Goal: Complete application form: Complete application form

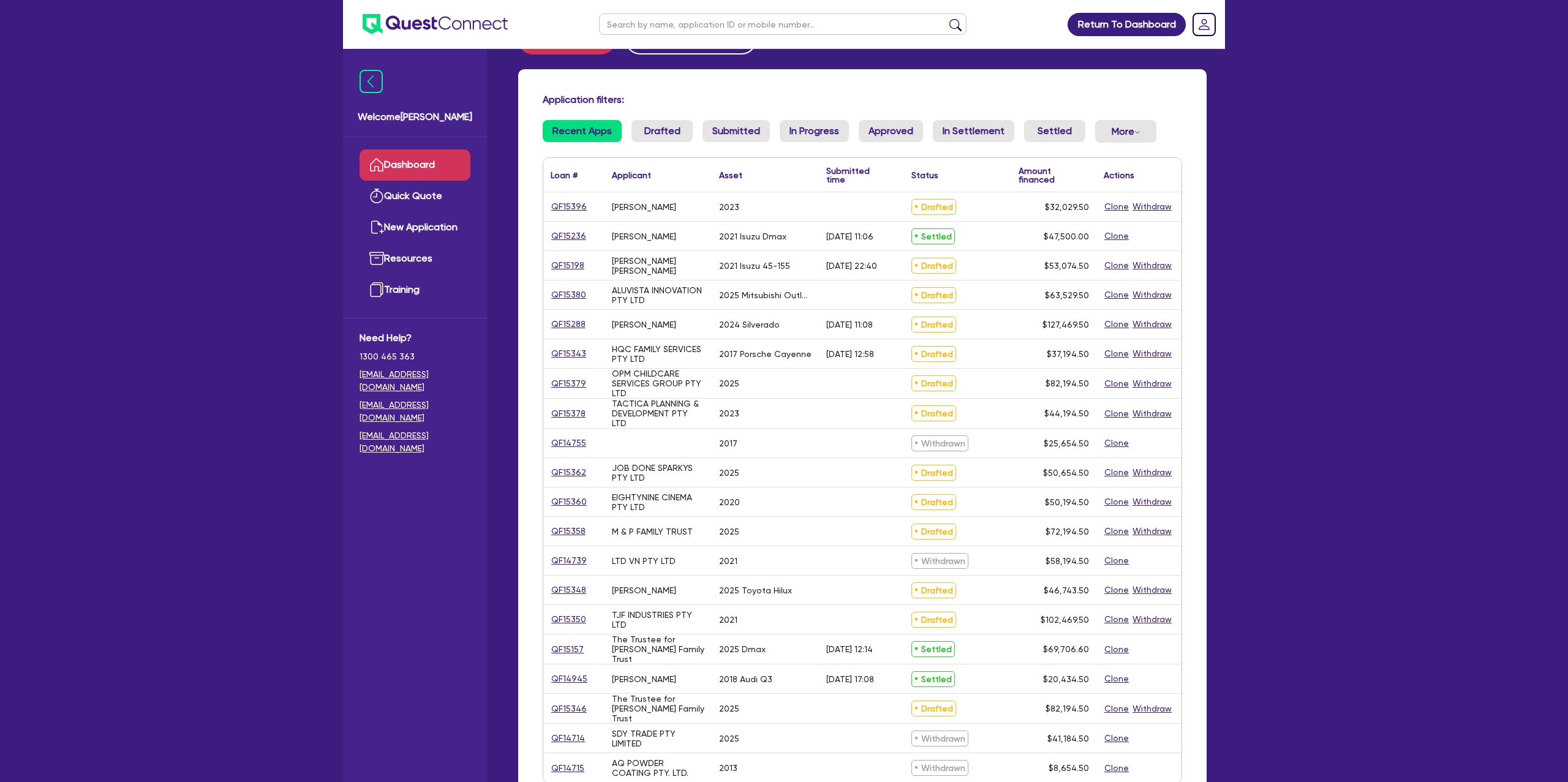
scroll to position [56, 0]
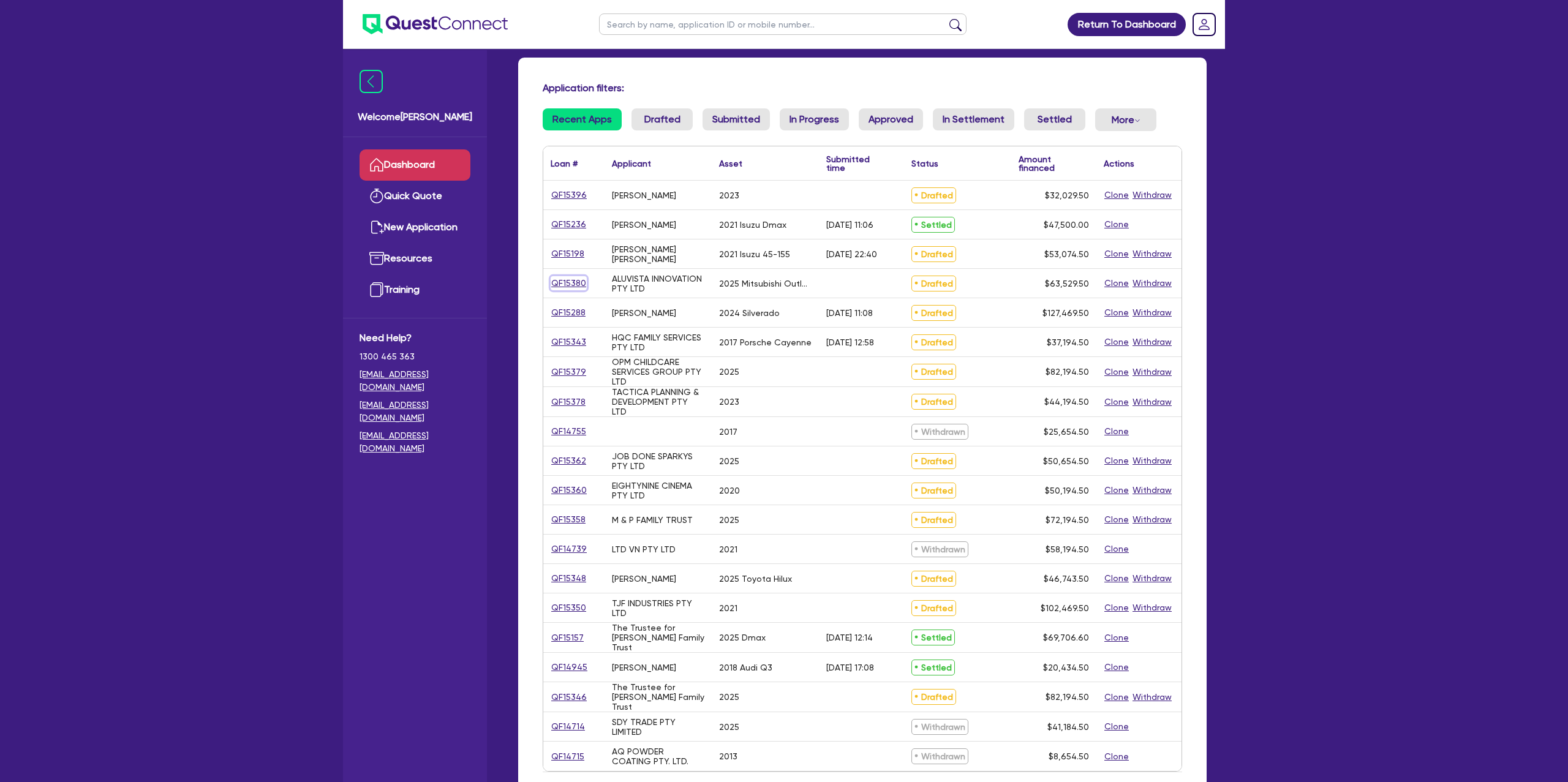
click at [576, 281] on link "QF15380" at bounding box center [568, 283] width 36 height 14
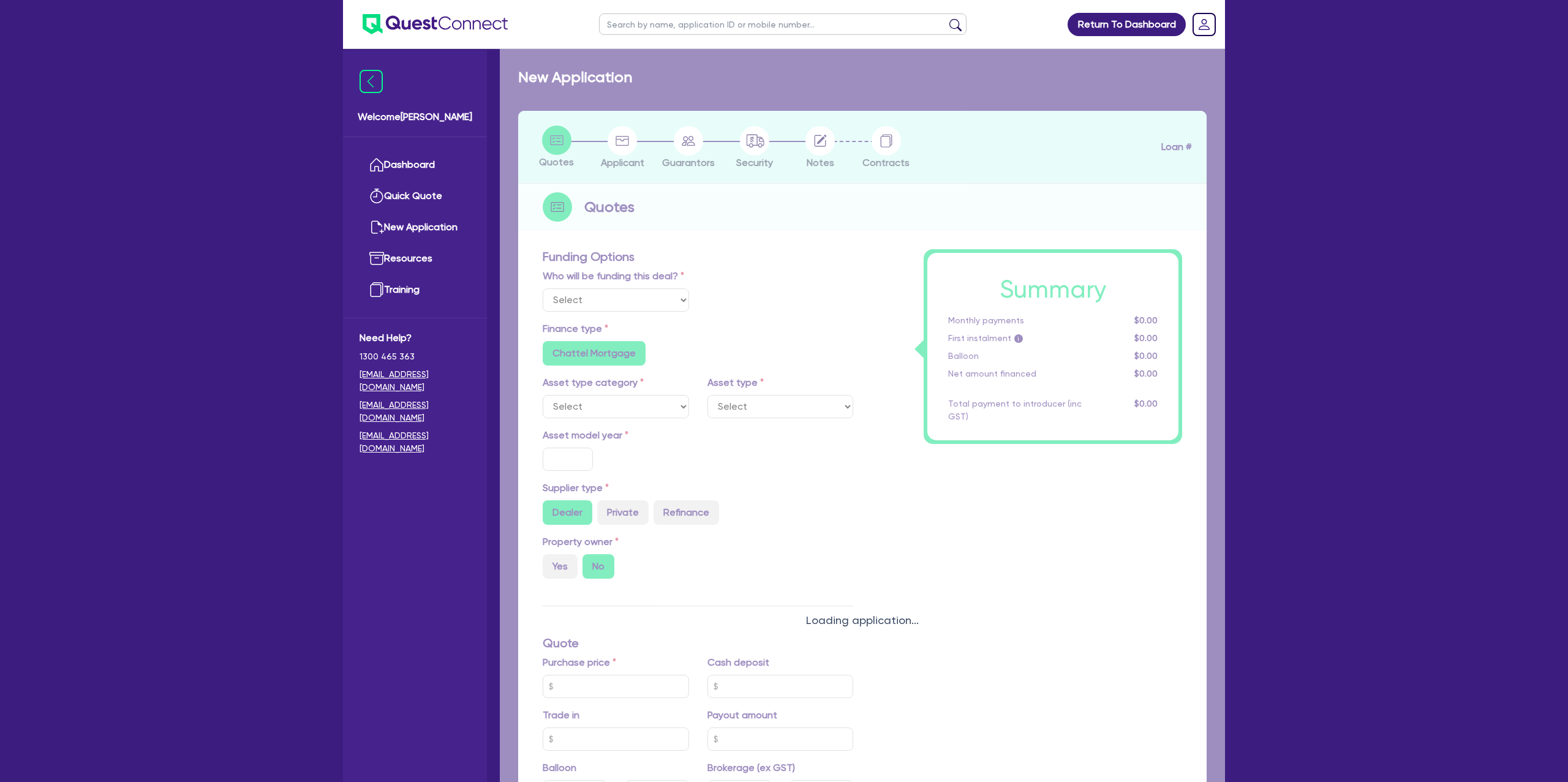
select select "Other"
select select "CARS_AND_LIGHT_TRUCKS"
type input "2025"
radio input "true"
type input "62,000"
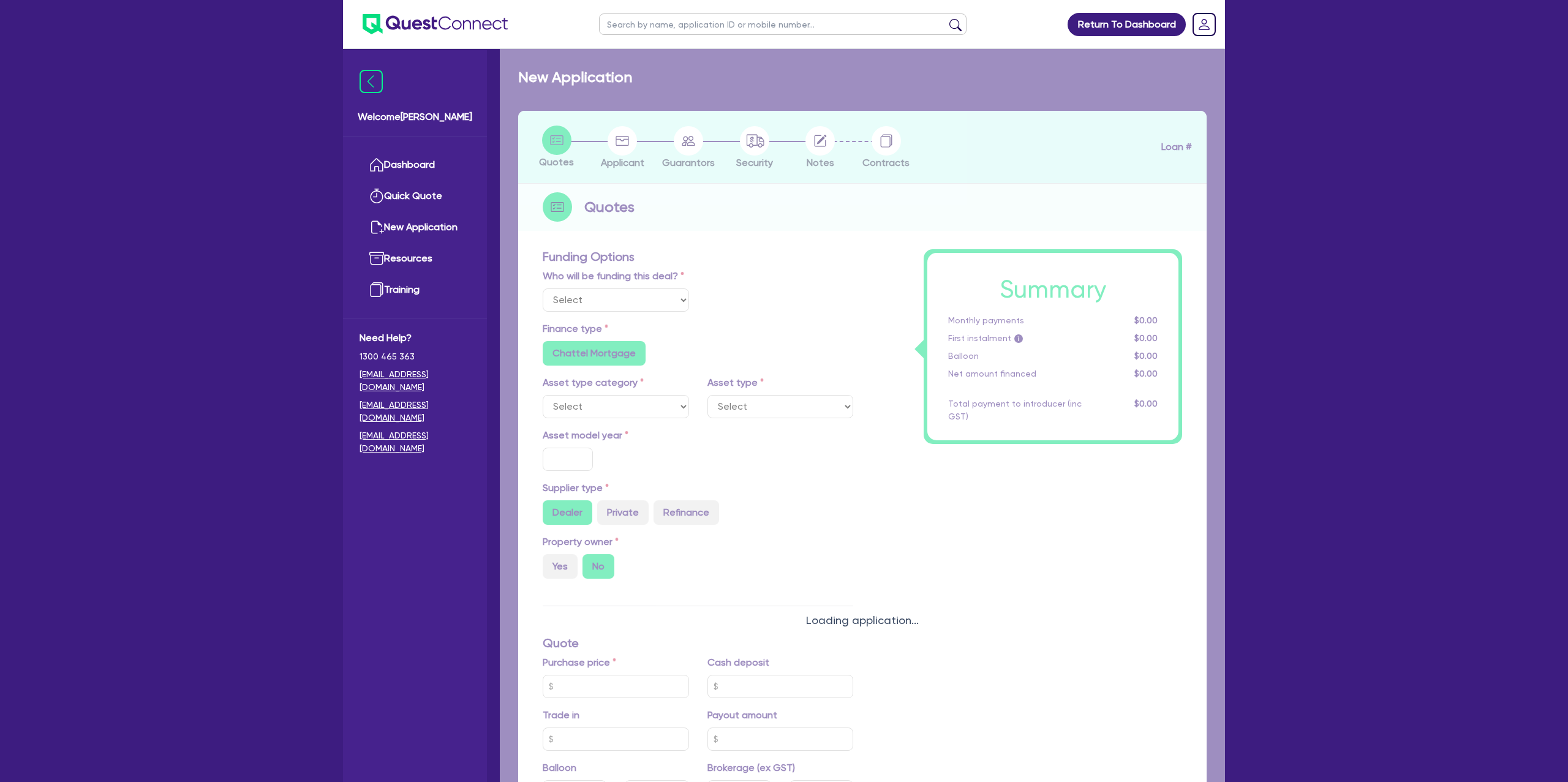
type input "500"
type input "30"
type input "18,600"
radio input "false"
type input "8.99"
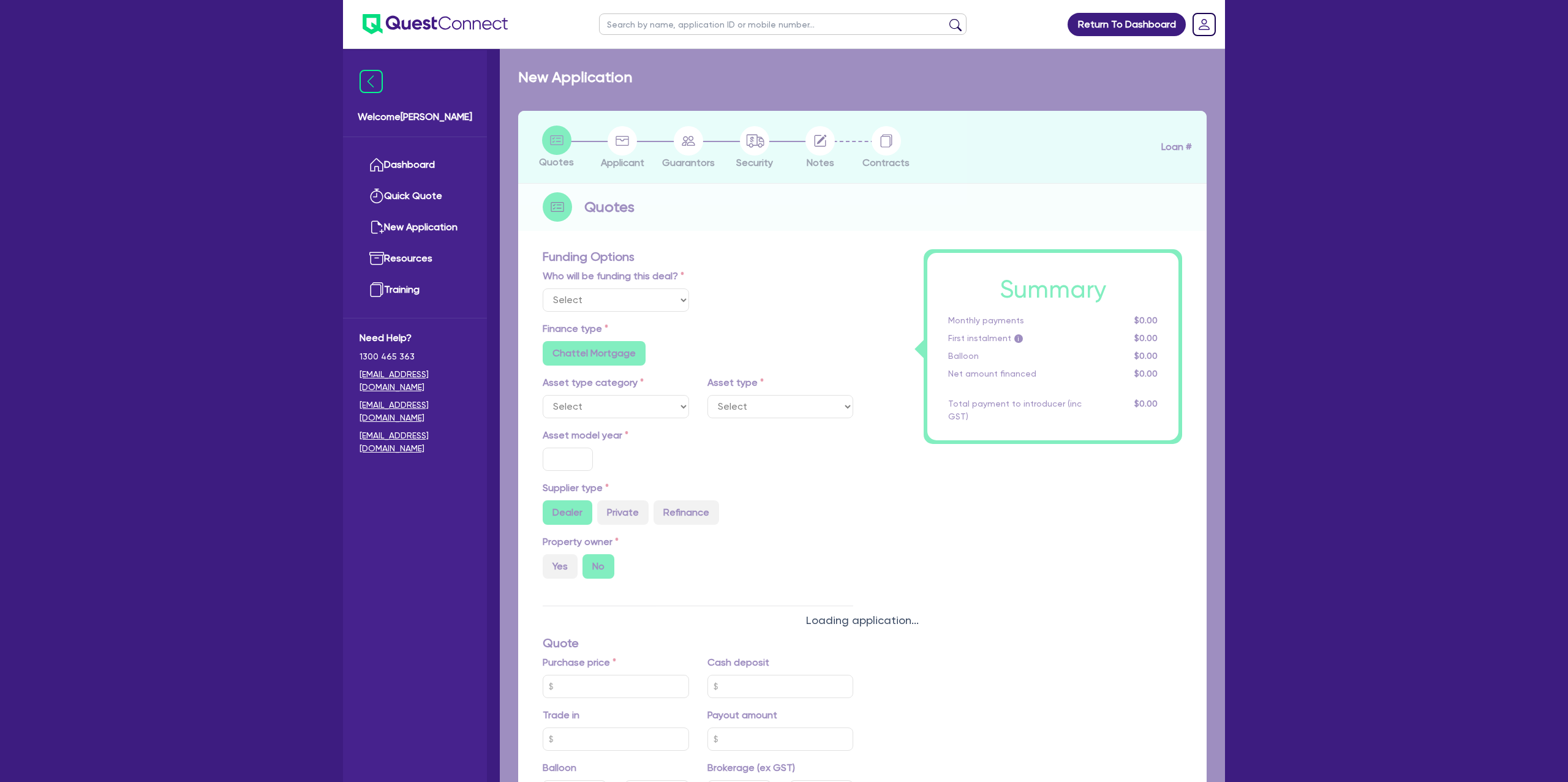
radio input "false"
type input "1,250"
radio input "true"
select select "PASSENGER_VEHICLES"
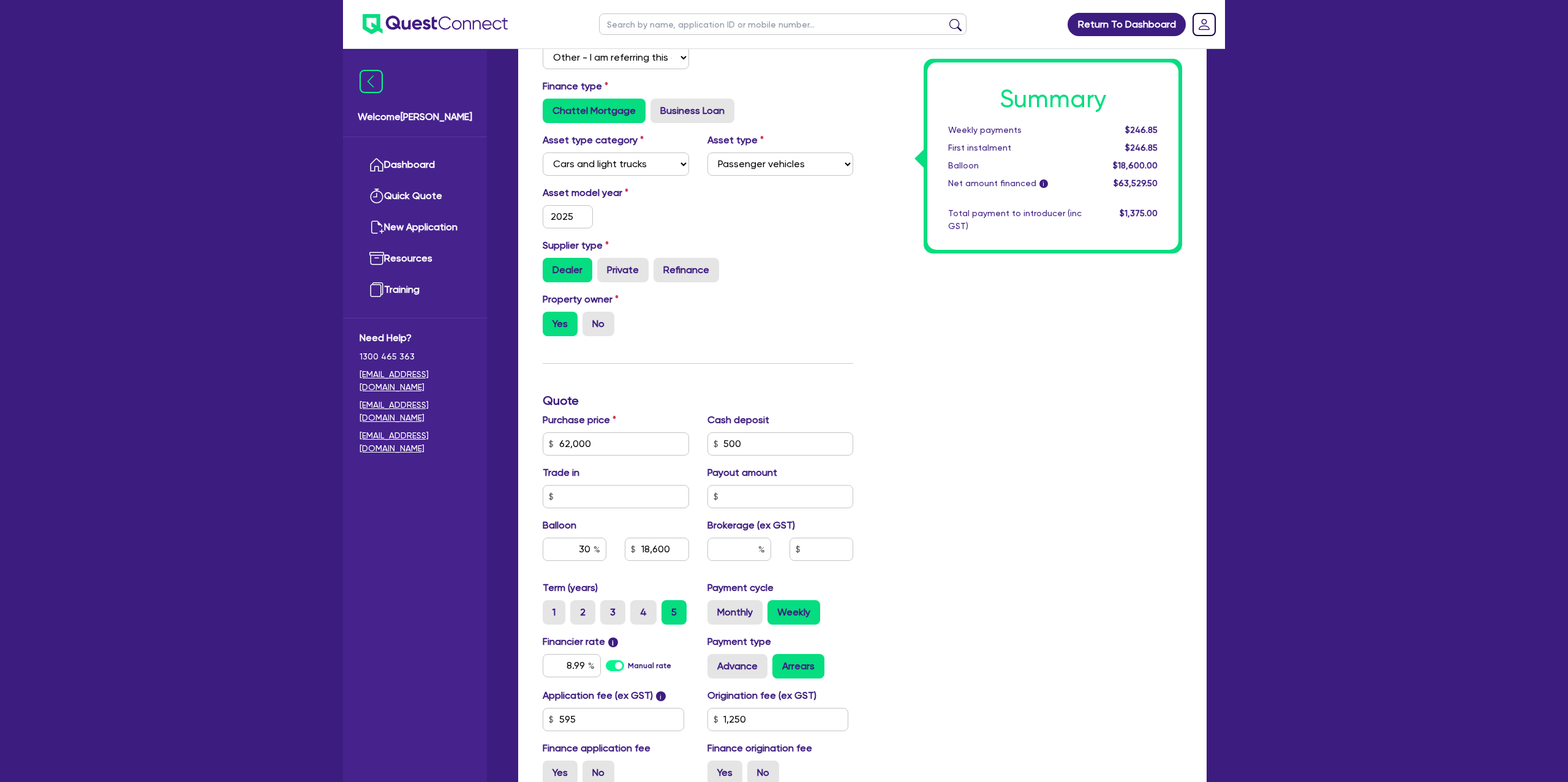
scroll to position [402, 0]
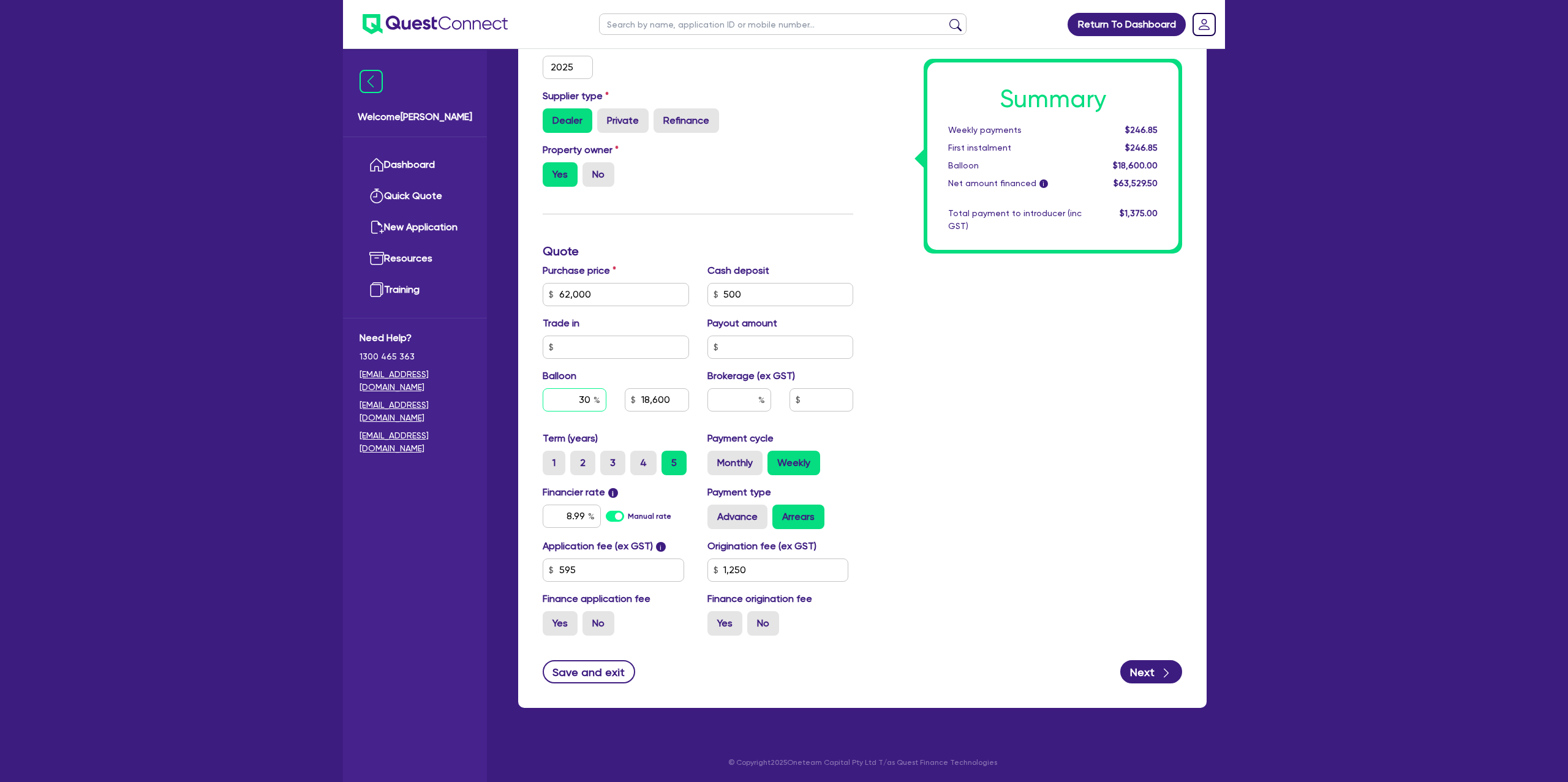
drag, startPoint x: 579, startPoint y: 398, endPoint x: 596, endPoint y: 397, distance: 17.0
click at [596, 397] on div "30" at bounding box center [574, 400] width 64 height 23
type input "62,000"
type input "18,600"
type input "1,250"
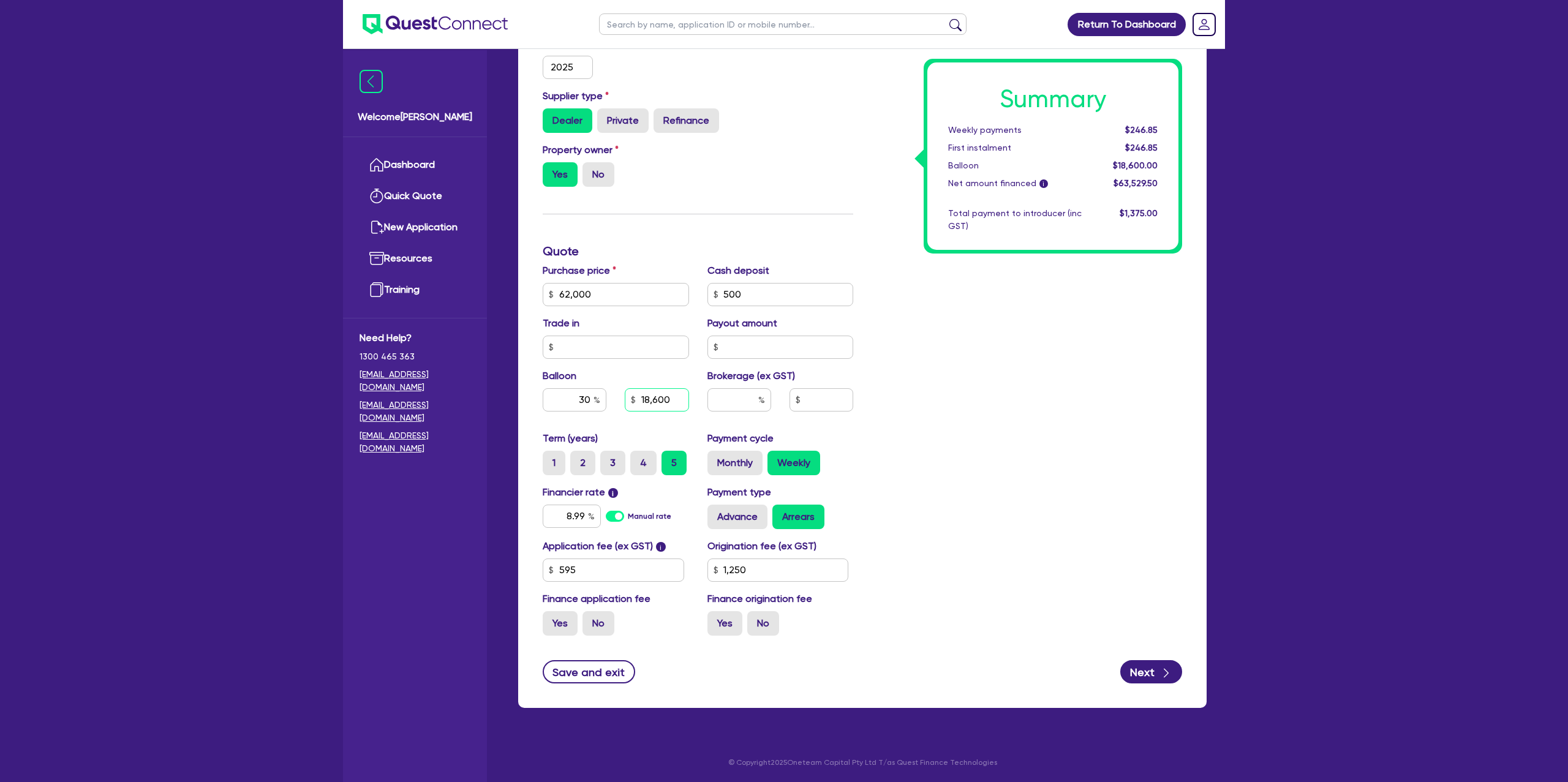
type input "62,000"
type input "18,600"
type input "1,250"
drag, startPoint x: 637, startPoint y: 402, endPoint x: 682, endPoint y: 402, distance: 45.0
click at [682, 402] on input "18,600" at bounding box center [656, 400] width 64 height 23
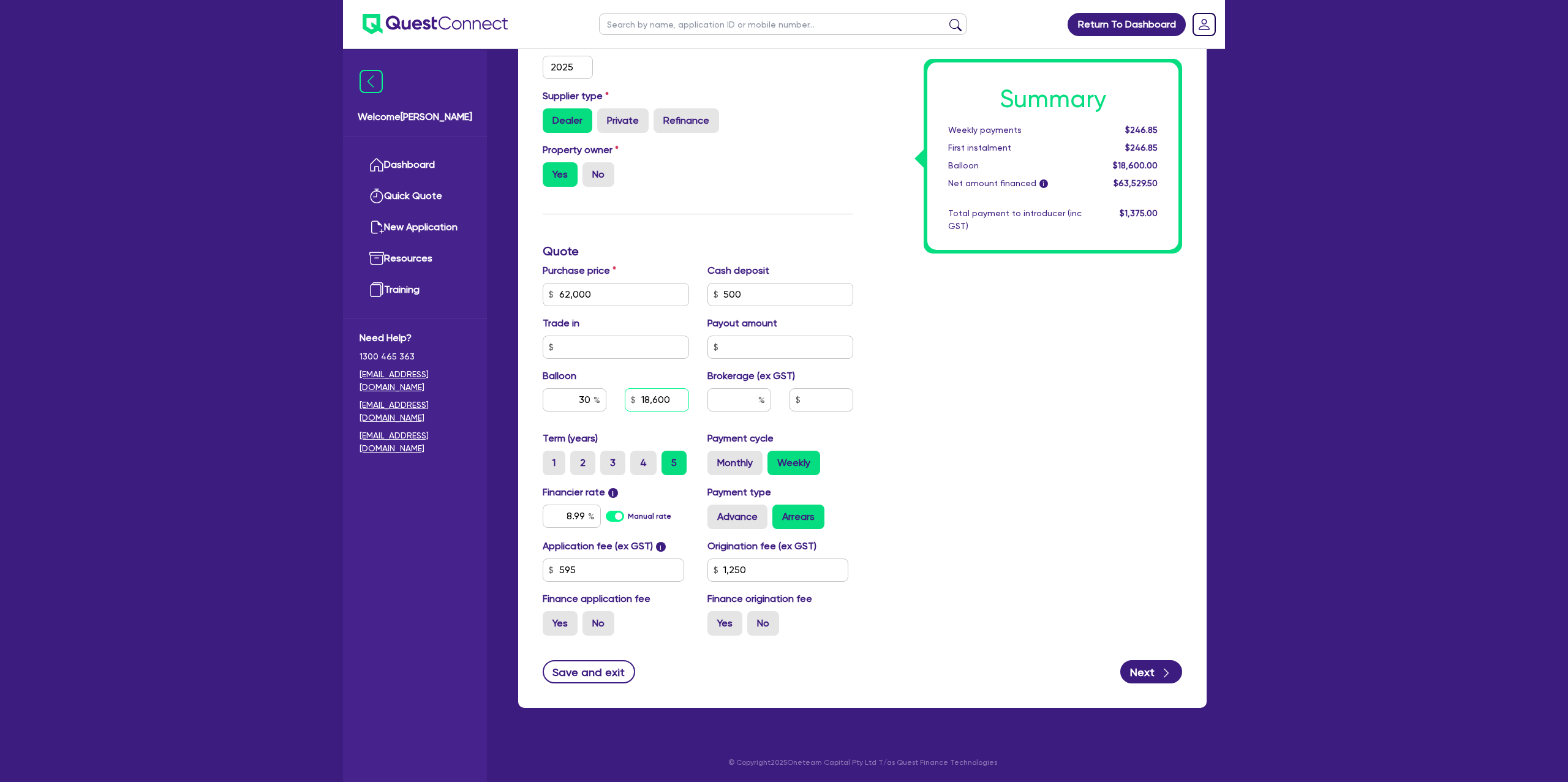
click at [641, 398] on input "18,600" at bounding box center [656, 400] width 64 height 23
drag, startPoint x: 641, startPoint y: 399, endPoint x: 680, endPoint y: 398, distance: 39.0
click at [680, 398] on input "18,600" at bounding box center [656, 400] width 64 height 23
drag, startPoint x: 1128, startPoint y: 128, endPoint x: 1175, endPoint y: 127, distance: 47.0
click at [1175, 127] on div "Summary Weekly payments $246.85 First instalment $246.85 Balloon $18,600.00 Net…" at bounding box center [1053, 156] width 251 height 188
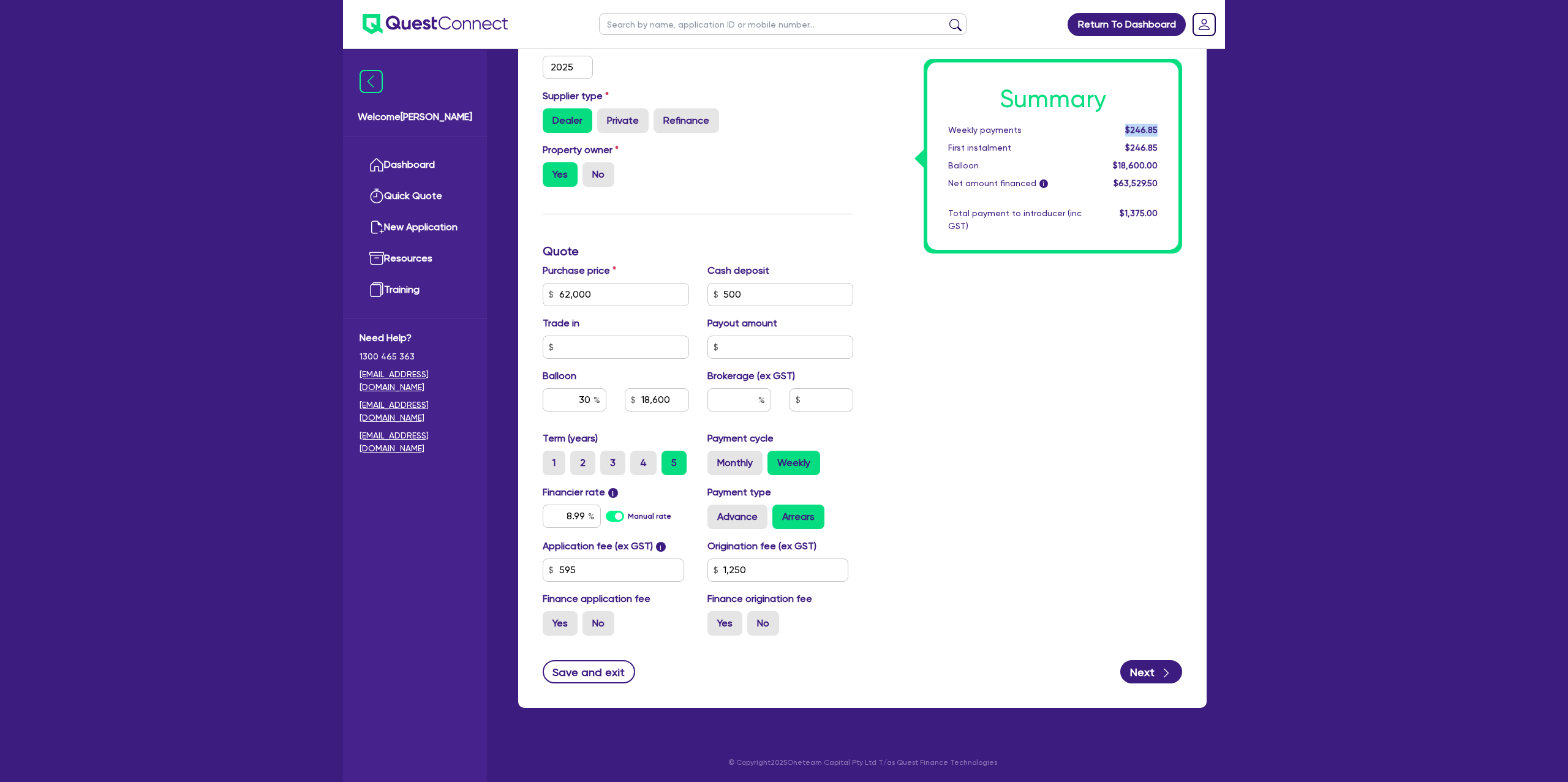
scroll to position [401, 0]
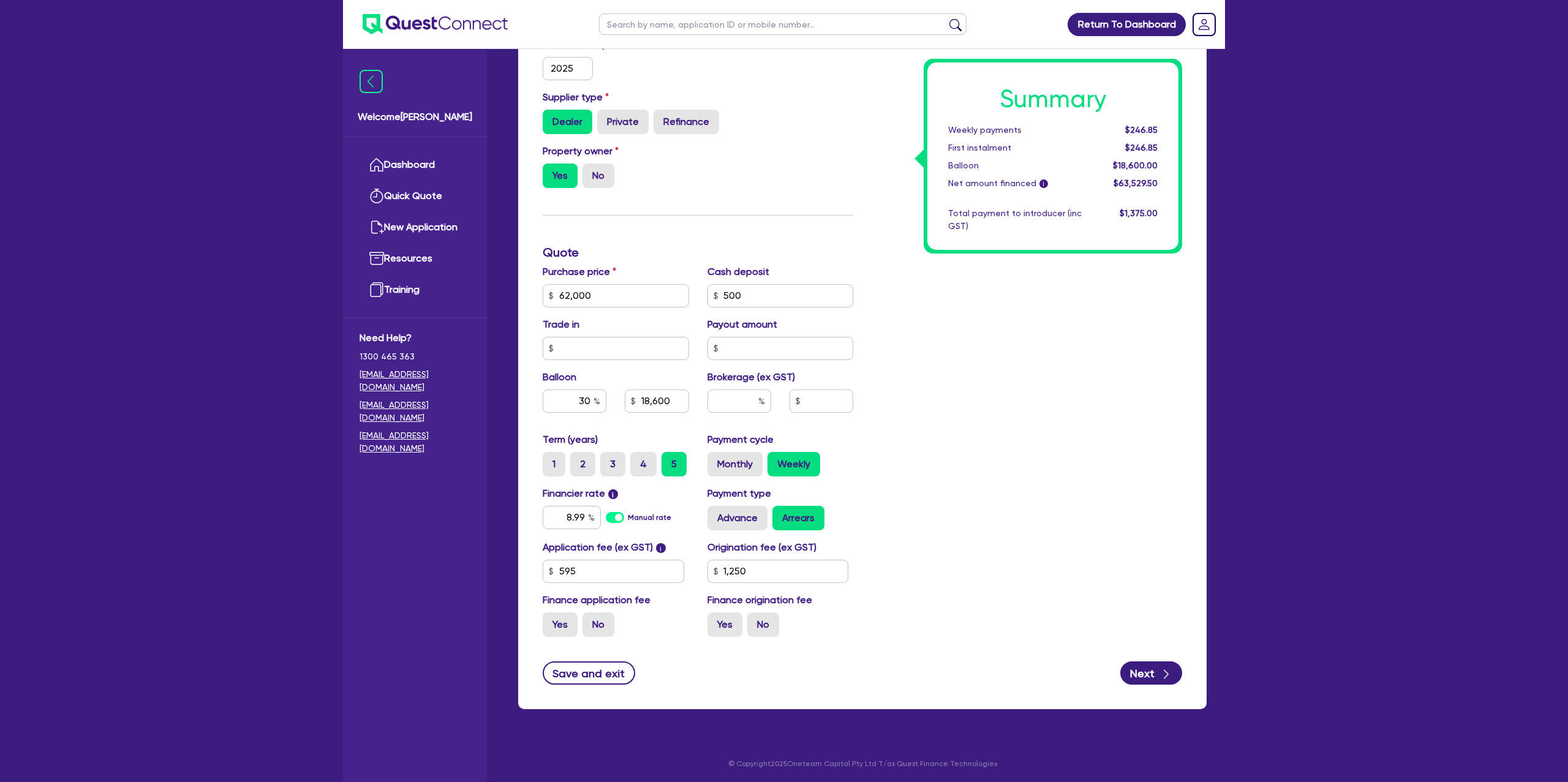
drag, startPoint x: 943, startPoint y: 313, endPoint x: 1017, endPoint y: 2, distance: 319.7
click at [943, 313] on div "Summary Weekly payments $246.85 First instalment $246.85 Balloon $18,600.00 Net…" at bounding box center [1027, 252] width 329 height 788
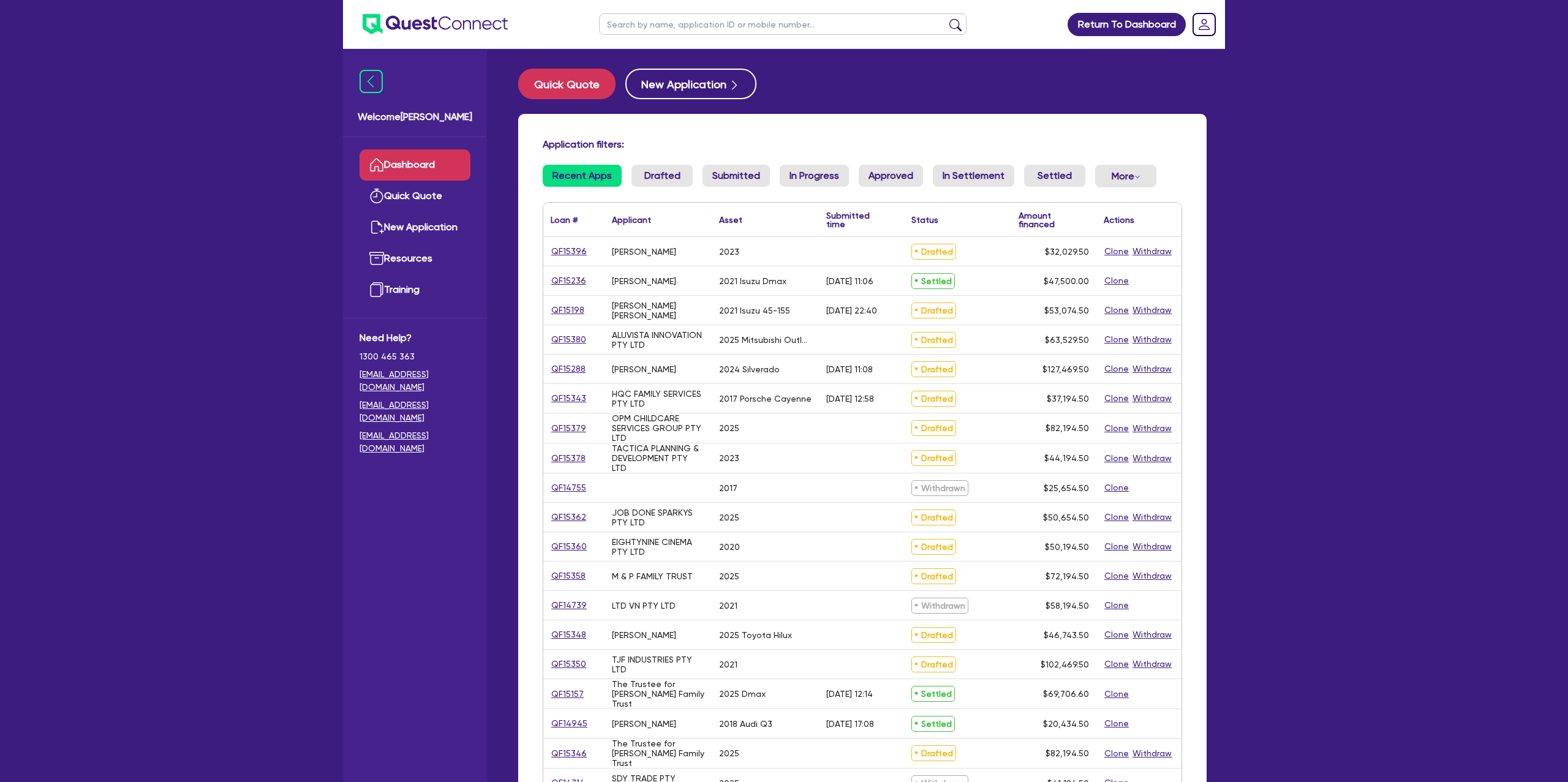
click at [633, 18] on input "text" at bounding box center [783, 24] width 368 height 21
type input "[PERSON_NAME]"
click at [946, 19] on button "submit" at bounding box center [956, 27] width 20 height 17
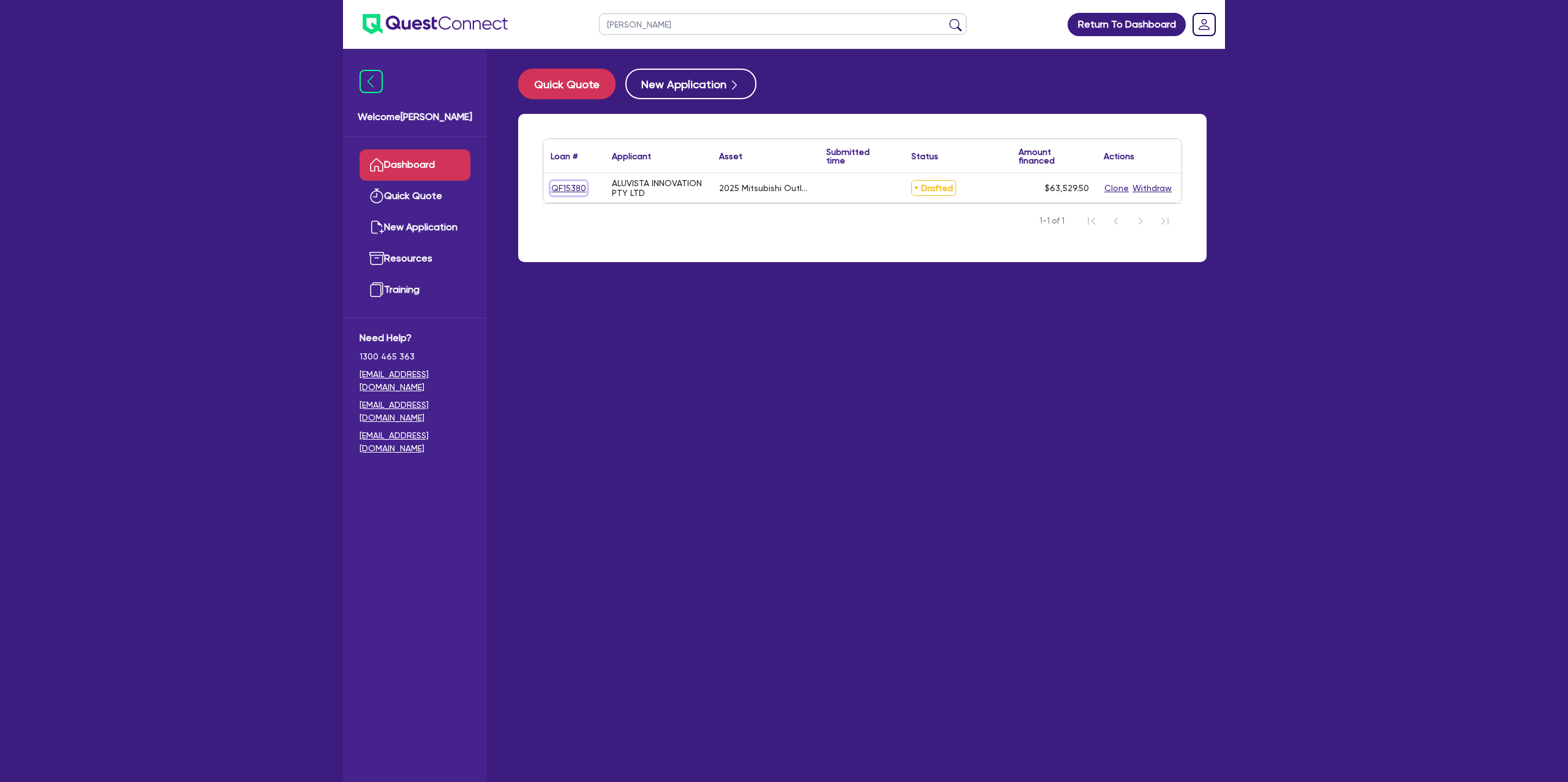
click at [560, 185] on link "QF15380" at bounding box center [568, 188] width 36 height 14
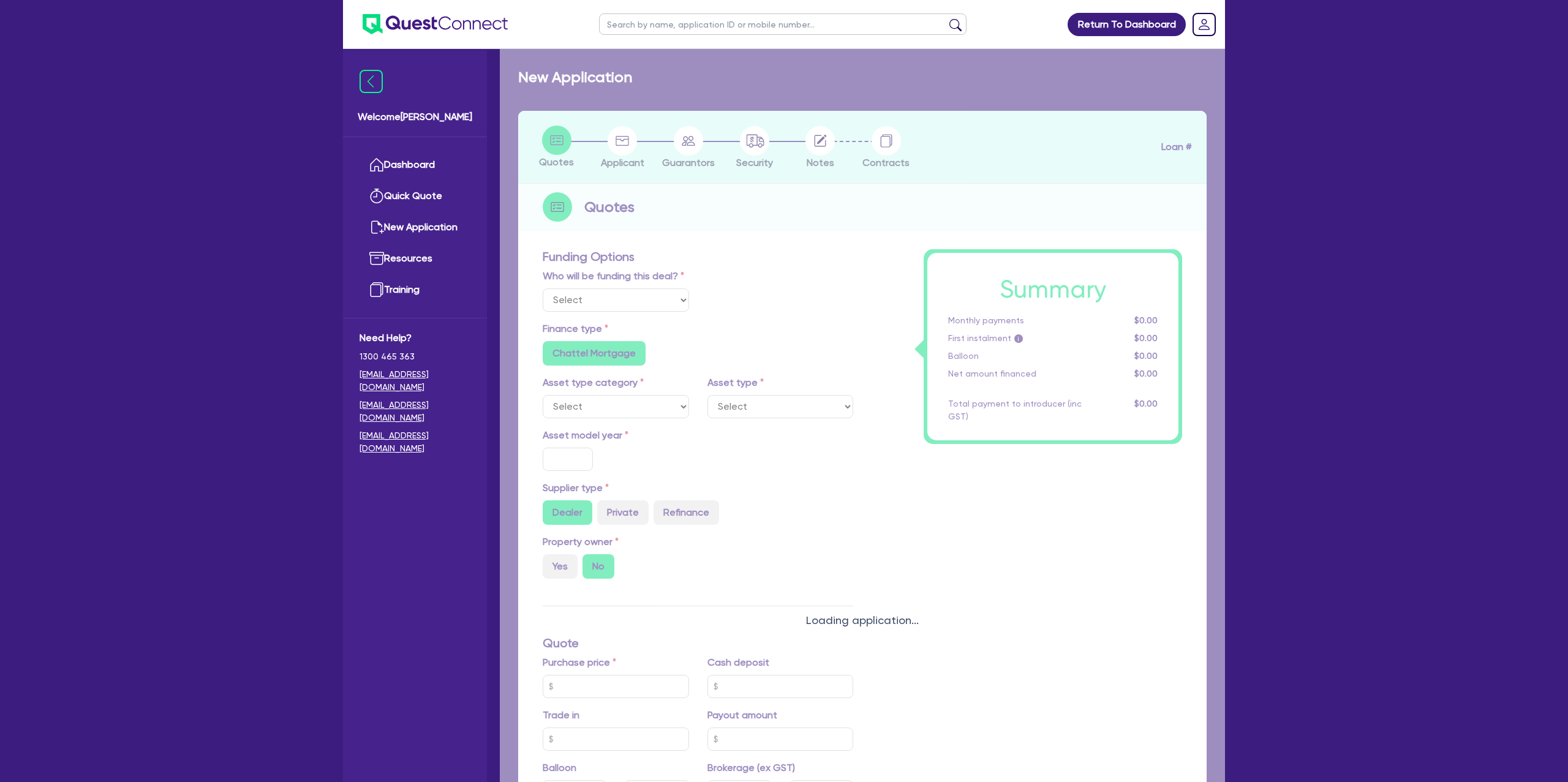
select select "Other"
select select "CARS_AND_LIGHT_TRUCKS"
type input "2025"
radio input "true"
type input "62,000"
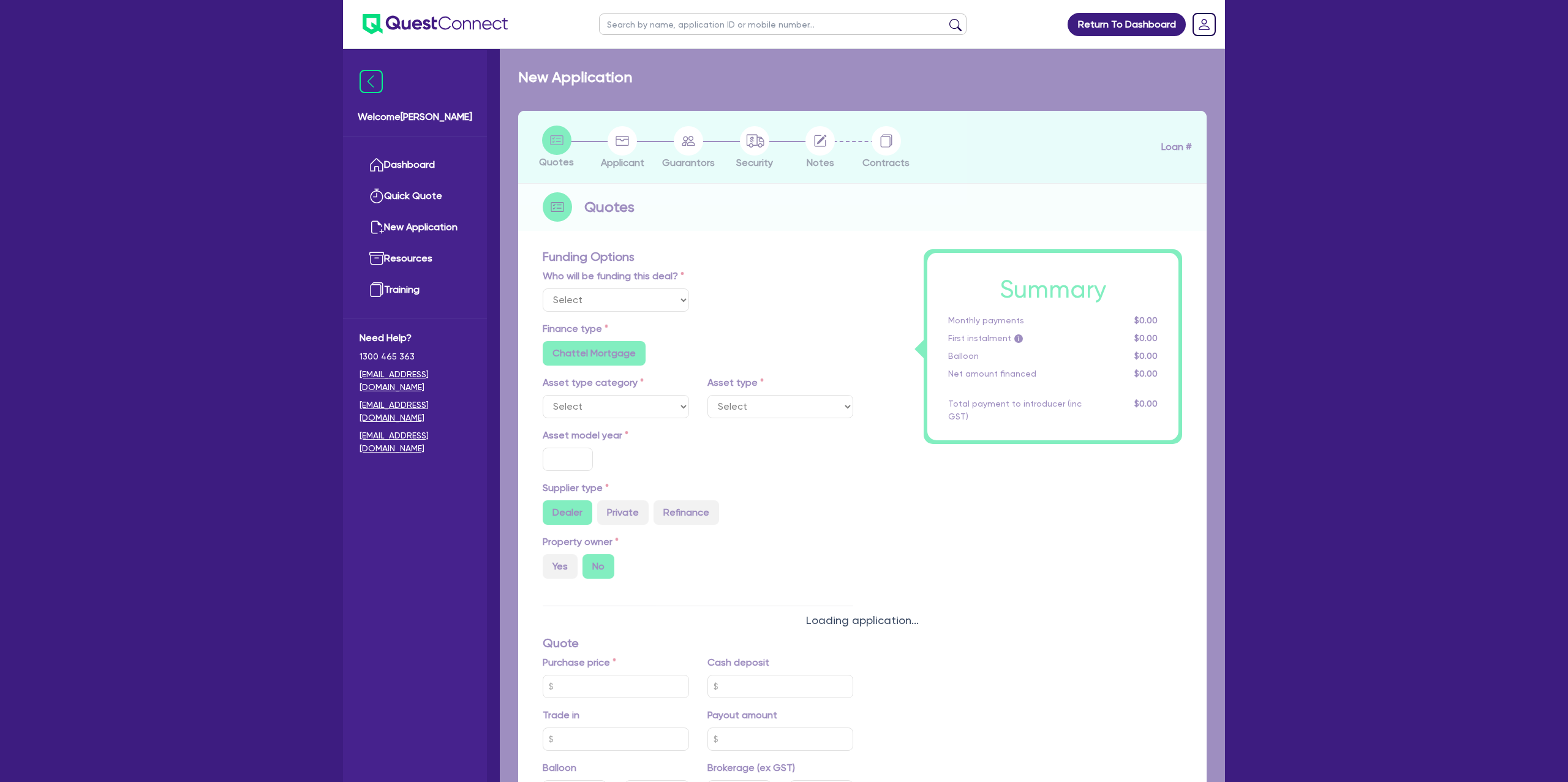
type input "500"
type input "30"
type input "18,600"
radio input "false"
type input "8.99"
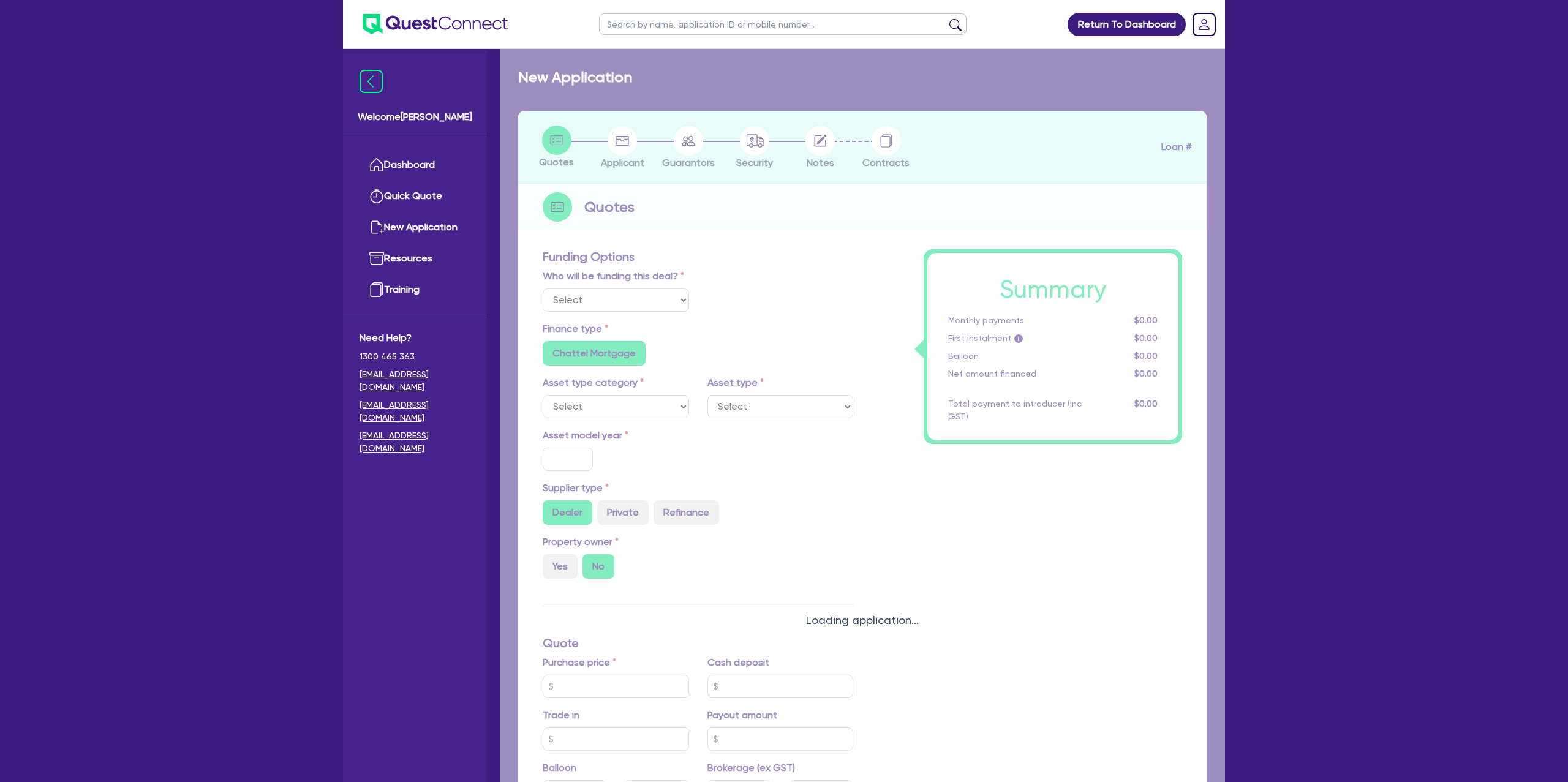
radio input "false"
type input "1,250"
radio input "true"
select select "PASSENGER_VEHICLES"
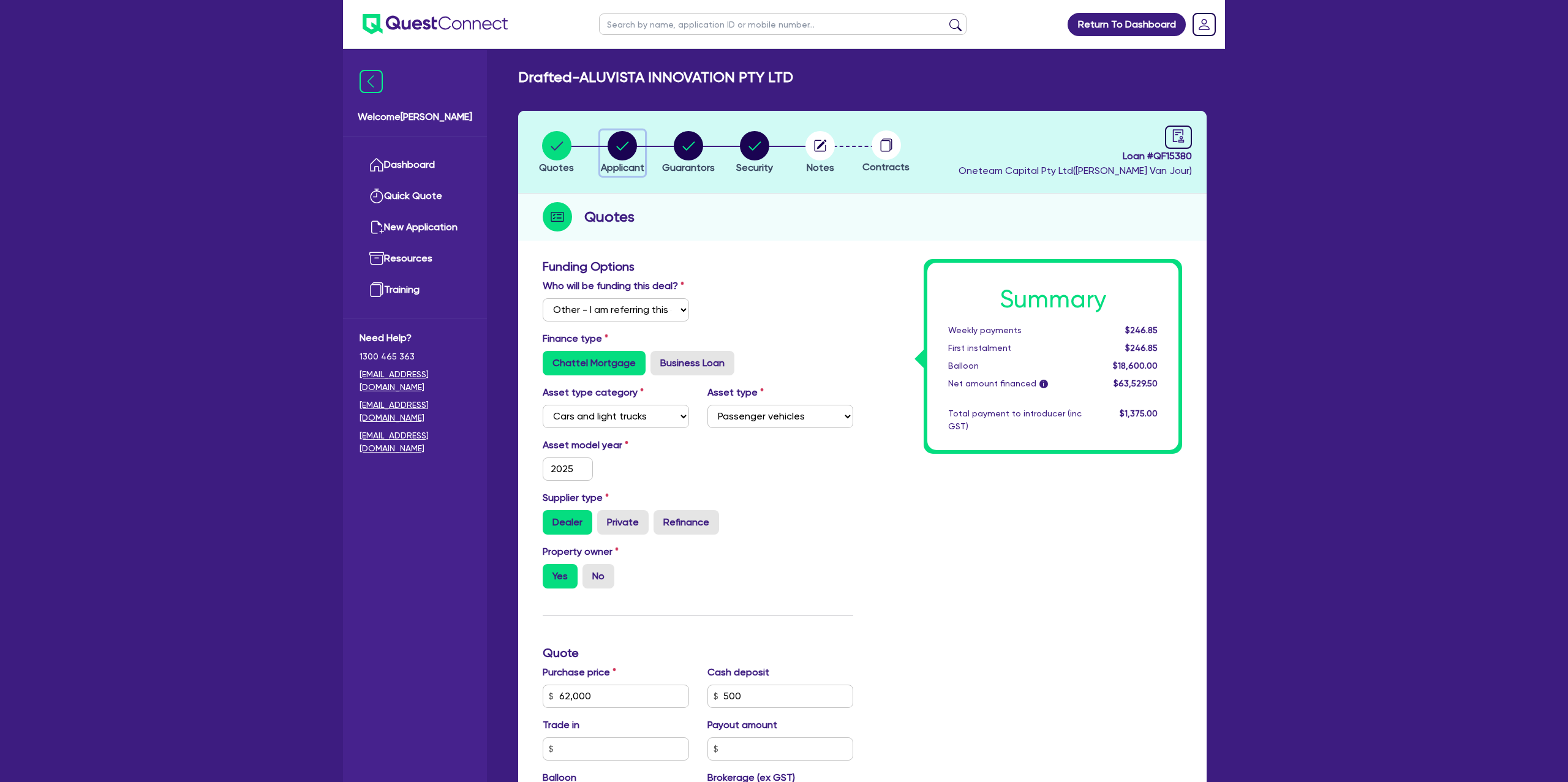
click at [636, 138] on icon "button" at bounding box center [622, 146] width 30 height 30
select select "COMPANY"
select select "BUILDING_CONSTRUCTION"
select select "TRADES_SERVICES_CONSUMERS"
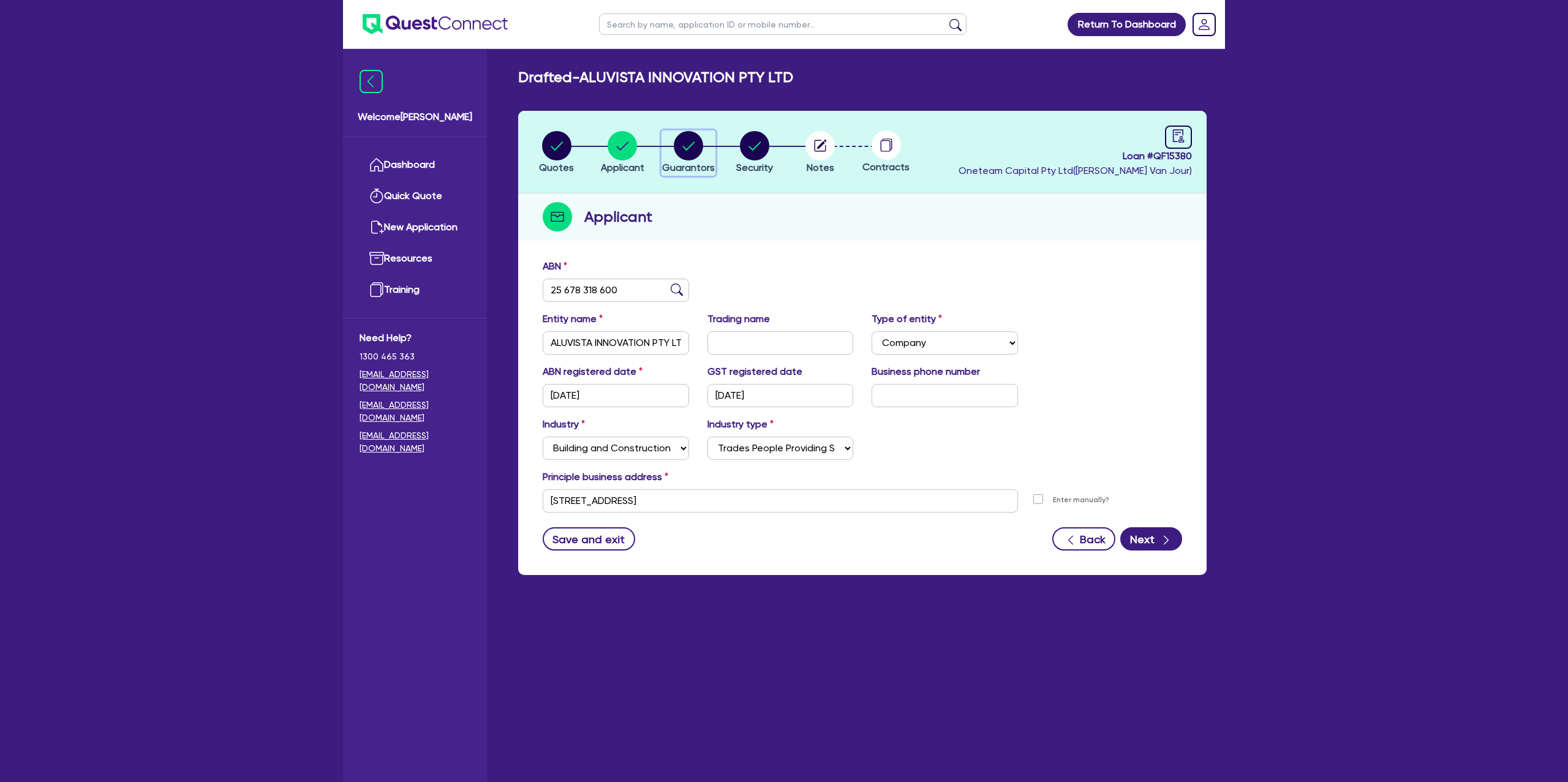
click at [708, 140] on div "button" at bounding box center [688, 146] width 53 height 30
select select "MR"
select select "[GEOGRAPHIC_DATA]"
select select "DE_FACTO"
select select "PROPERTY"
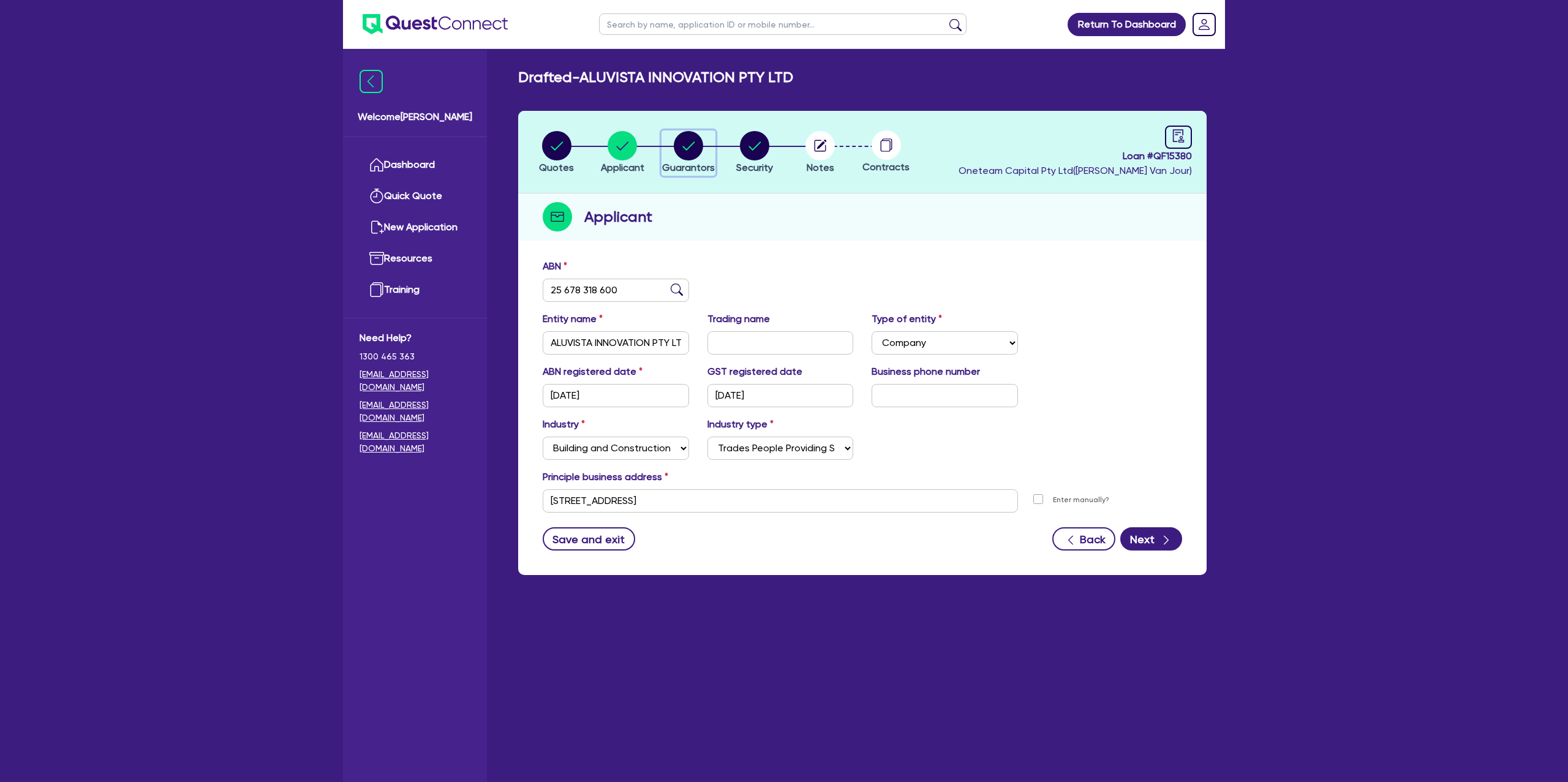
select select "CASH"
select select "MORTGAGE"
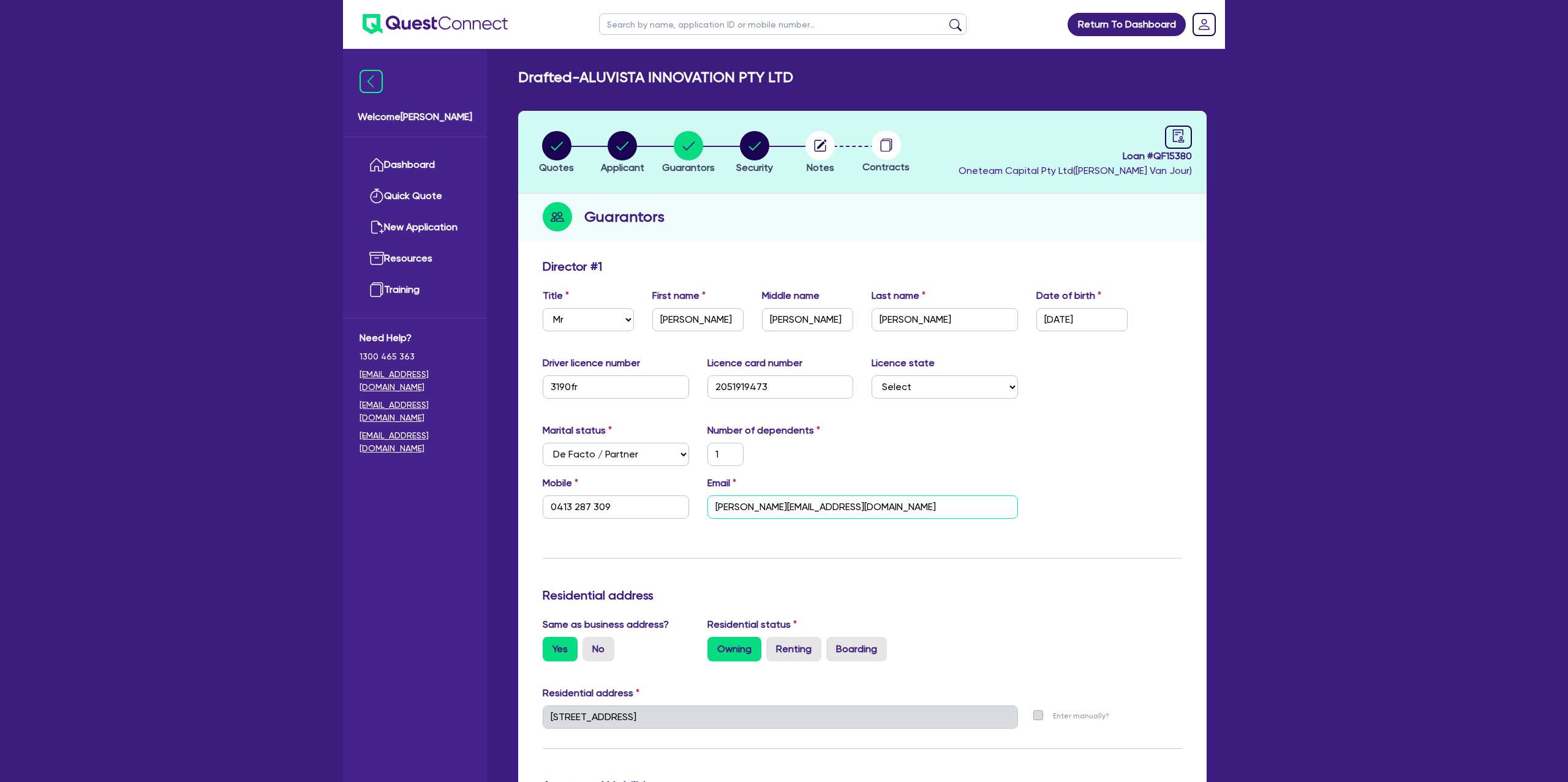
click at [748, 509] on input "[PERSON_NAME][EMAIL_ADDRESS][DOMAIN_NAME]" at bounding box center [863, 507] width 311 height 23
drag, startPoint x: 965, startPoint y: 198, endPoint x: 1185, endPoint y: 157, distance: 223.8
click at [965, 198] on div "Guarantors" at bounding box center [862, 217] width 688 height 47
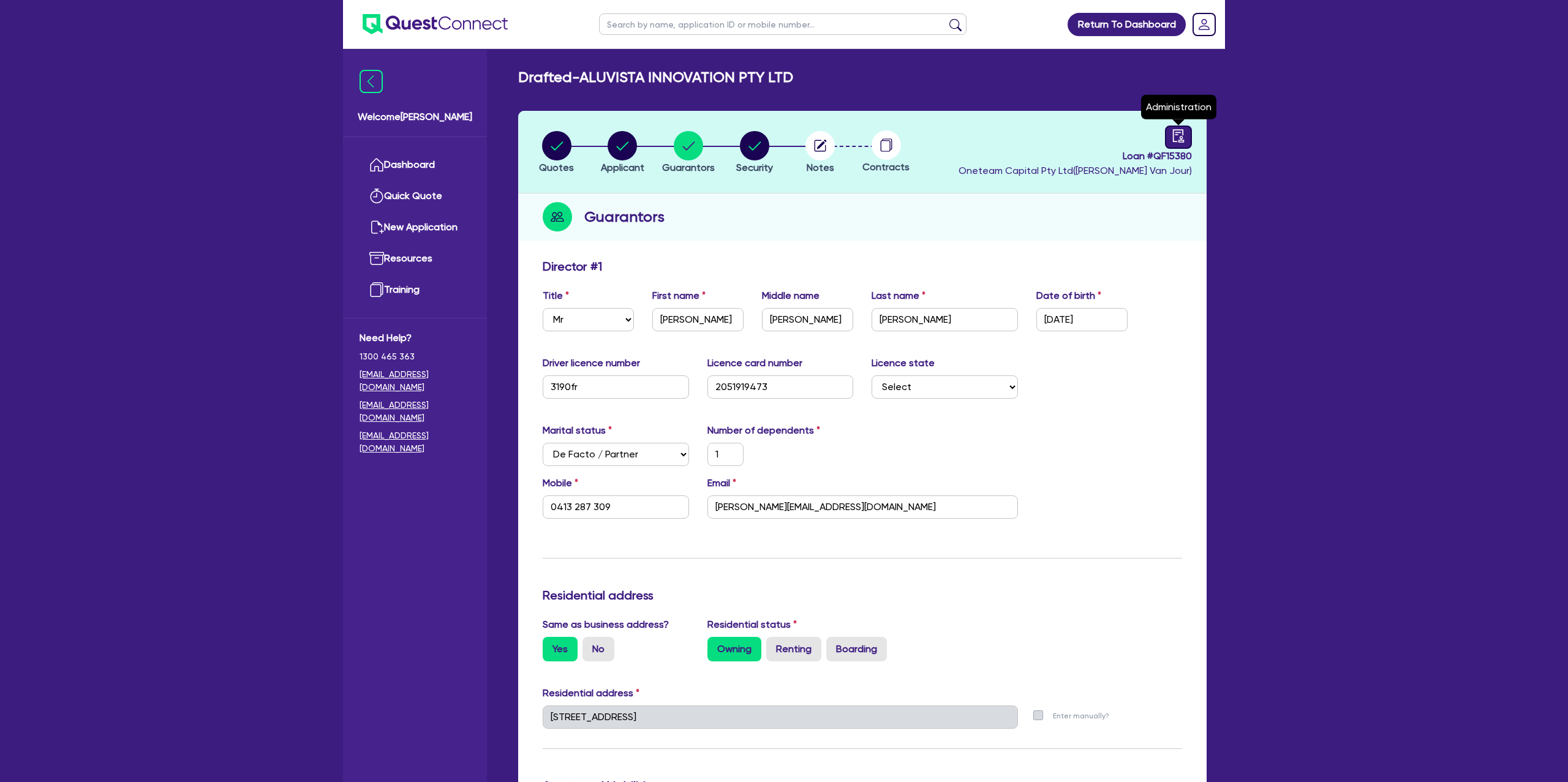
click at [1176, 133] on icon "audit" at bounding box center [1178, 135] width 11 height 13
select select "DRAFTED_NEW"
select select "Liberty"
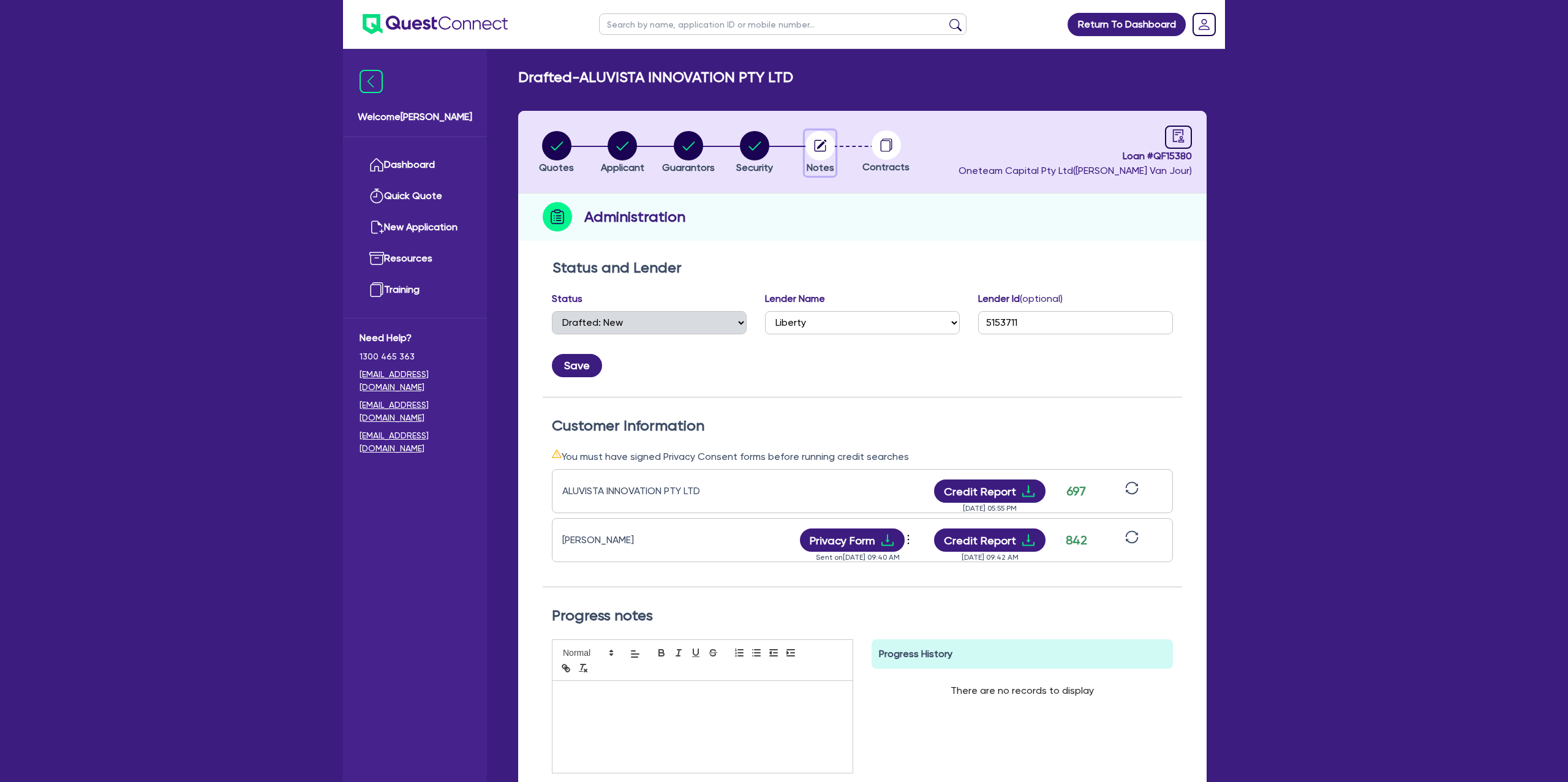
click at [824, 135] on circle "button" at bounding box center [820, 146] width 30 height 30
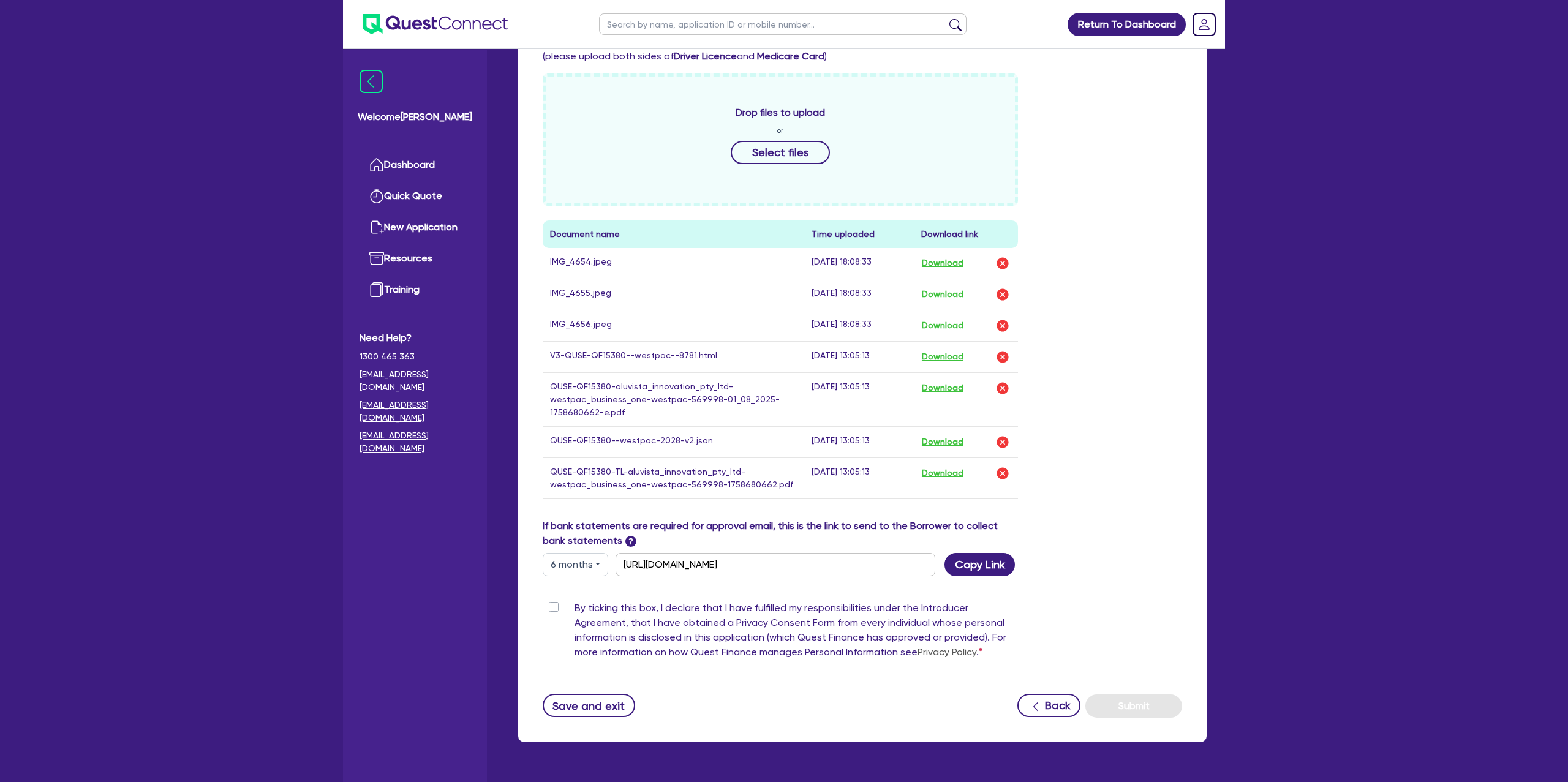
scroll to position [456, 0]
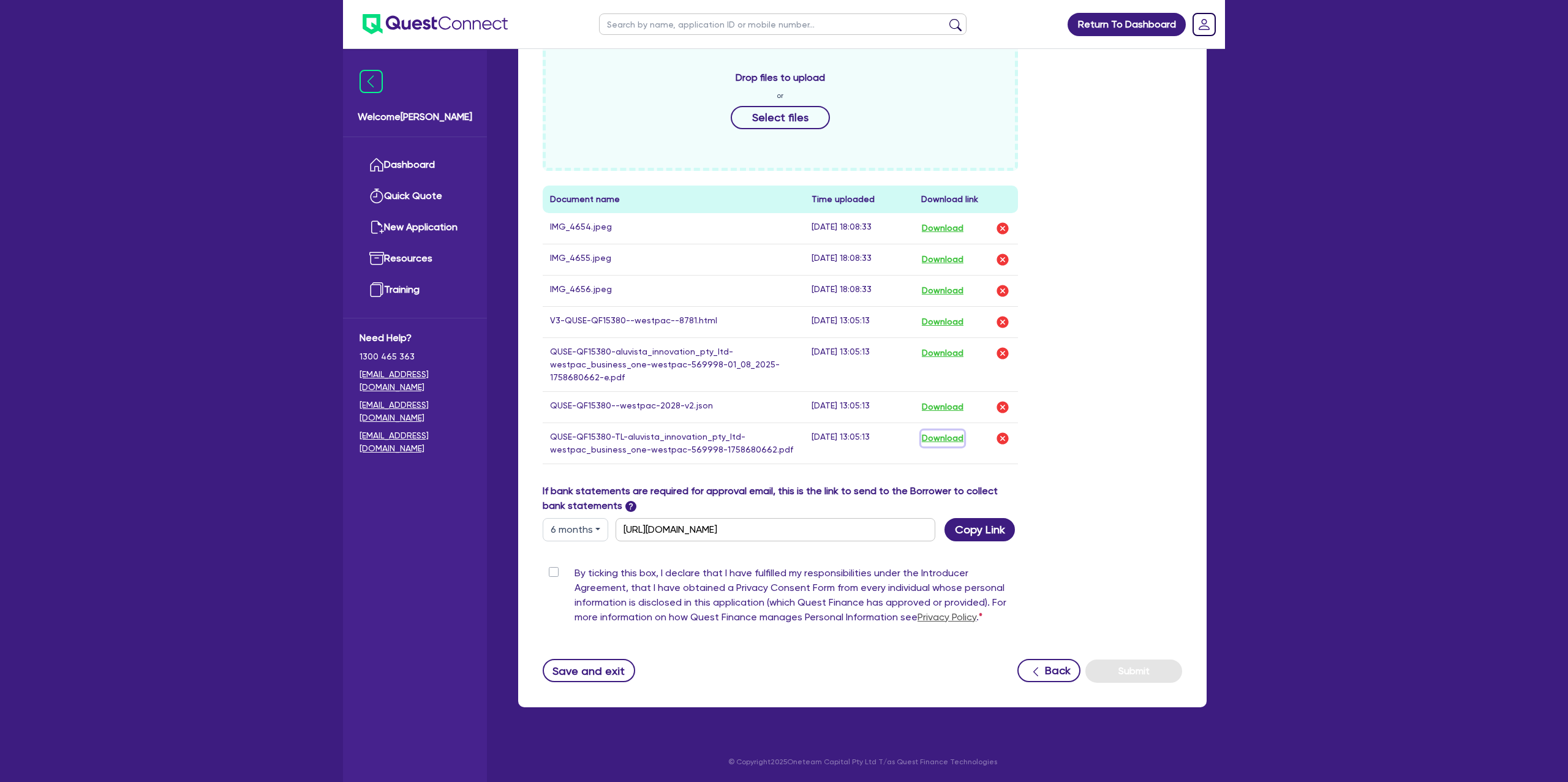
click at [946, 440] on button "Download" at bounding box center [943, 438] width 43 height 16
click at [946, 353] on button "Download" at bounding box center [943, 353] width 43 height 16
click at [944, 319] on button "Download" at bounding box center [943, 322] width 43 height 16
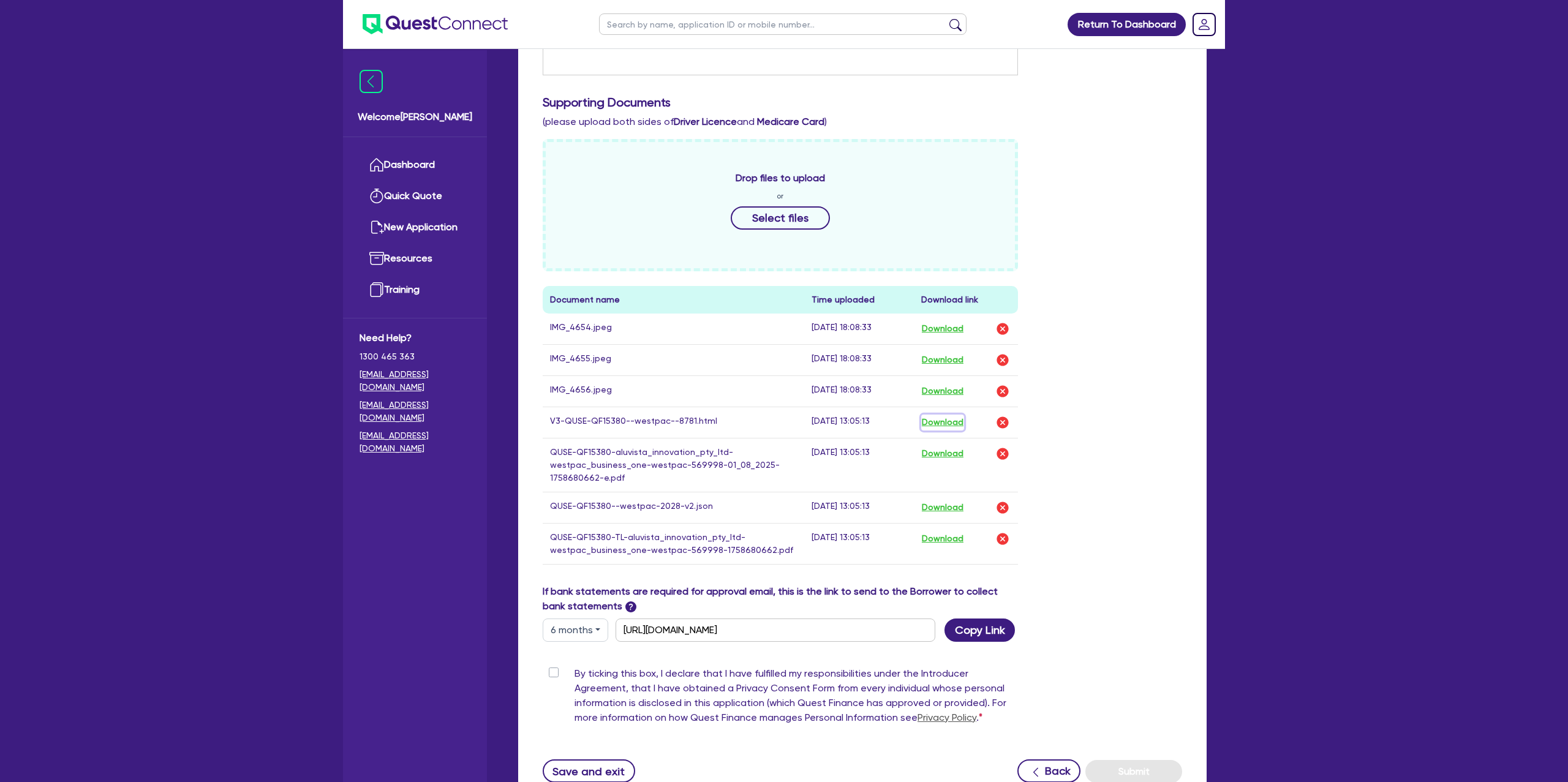
scroll to position [0, 0]
